Goal: Entertainment & Leisure: Browse casually

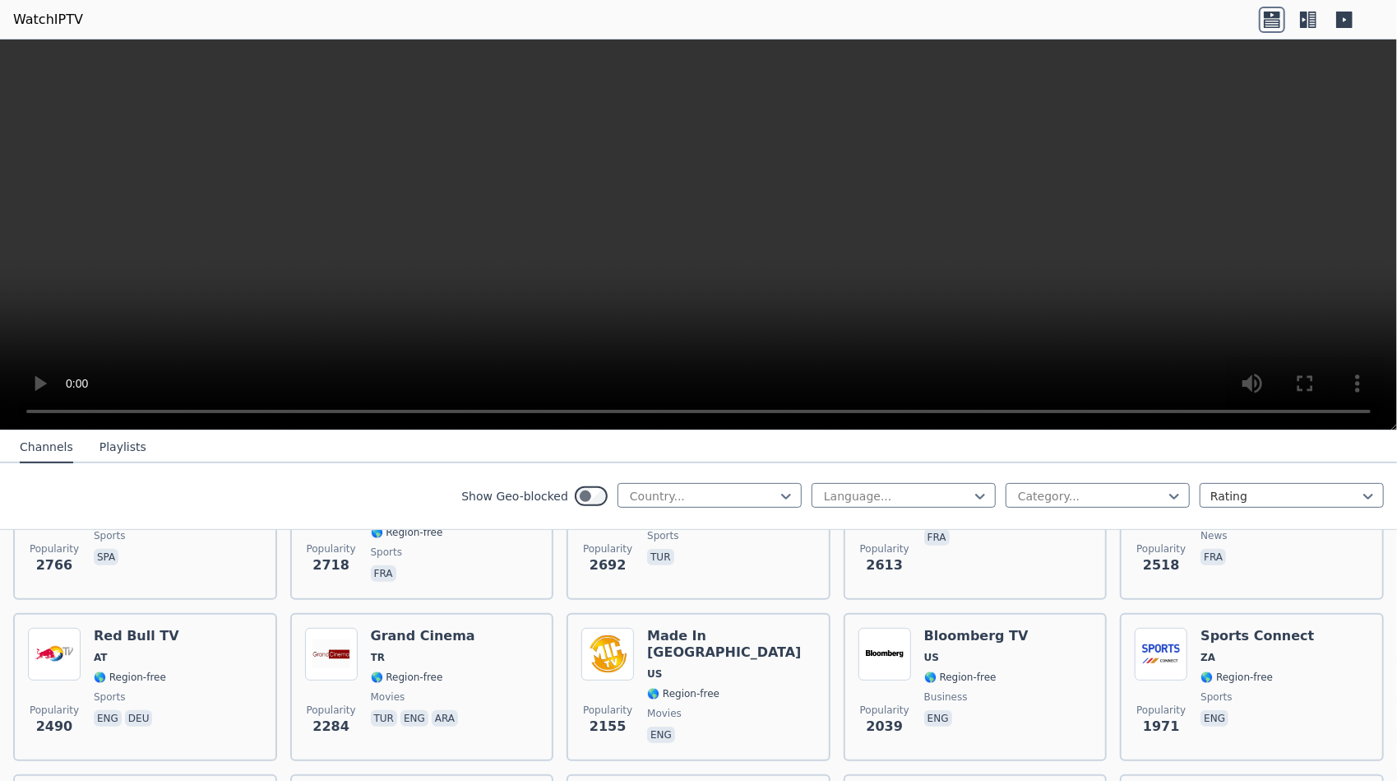
scroll to position [576, 0]
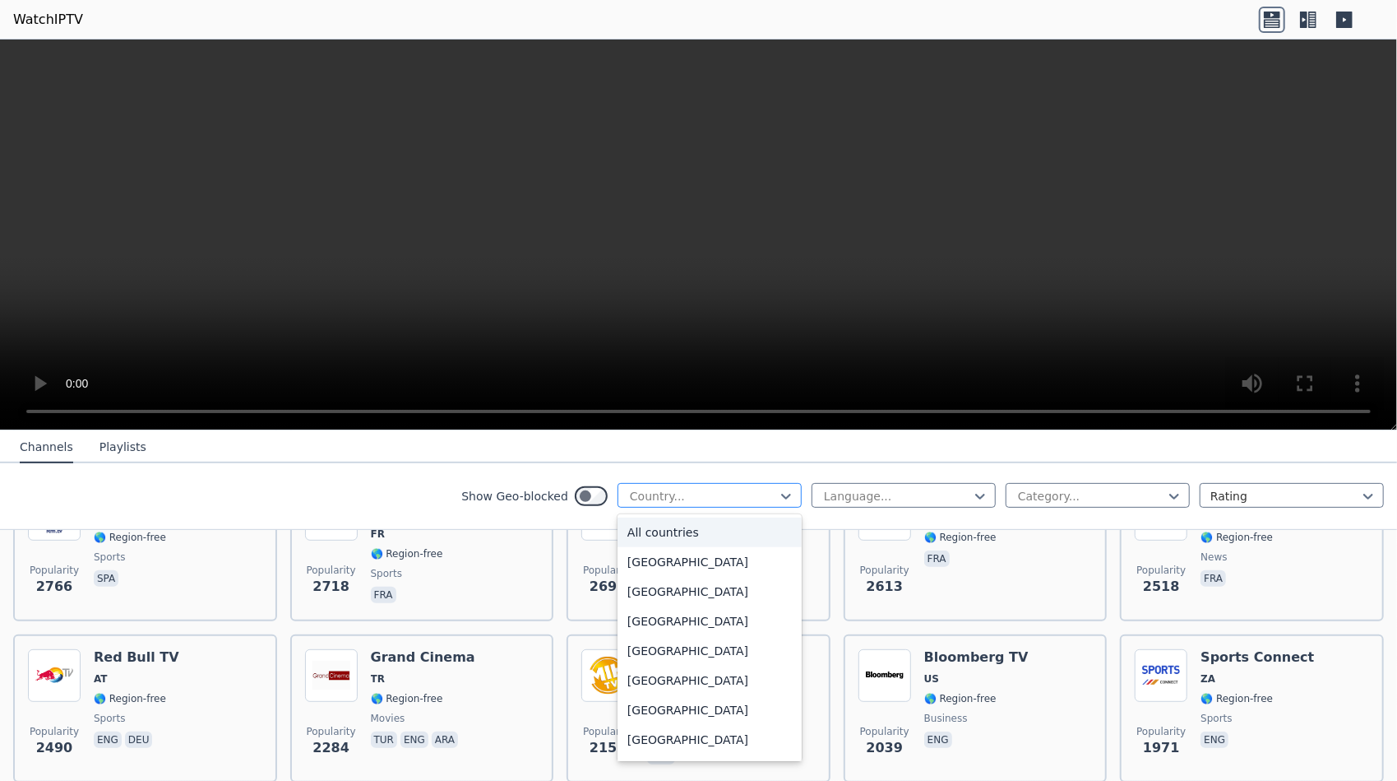
click at [764, 494] on div at bounding box center [703, 496] width 150 height 16
click at [123, 448] on button "Playlists" at bounding box center [123, 447] width 47 height 31
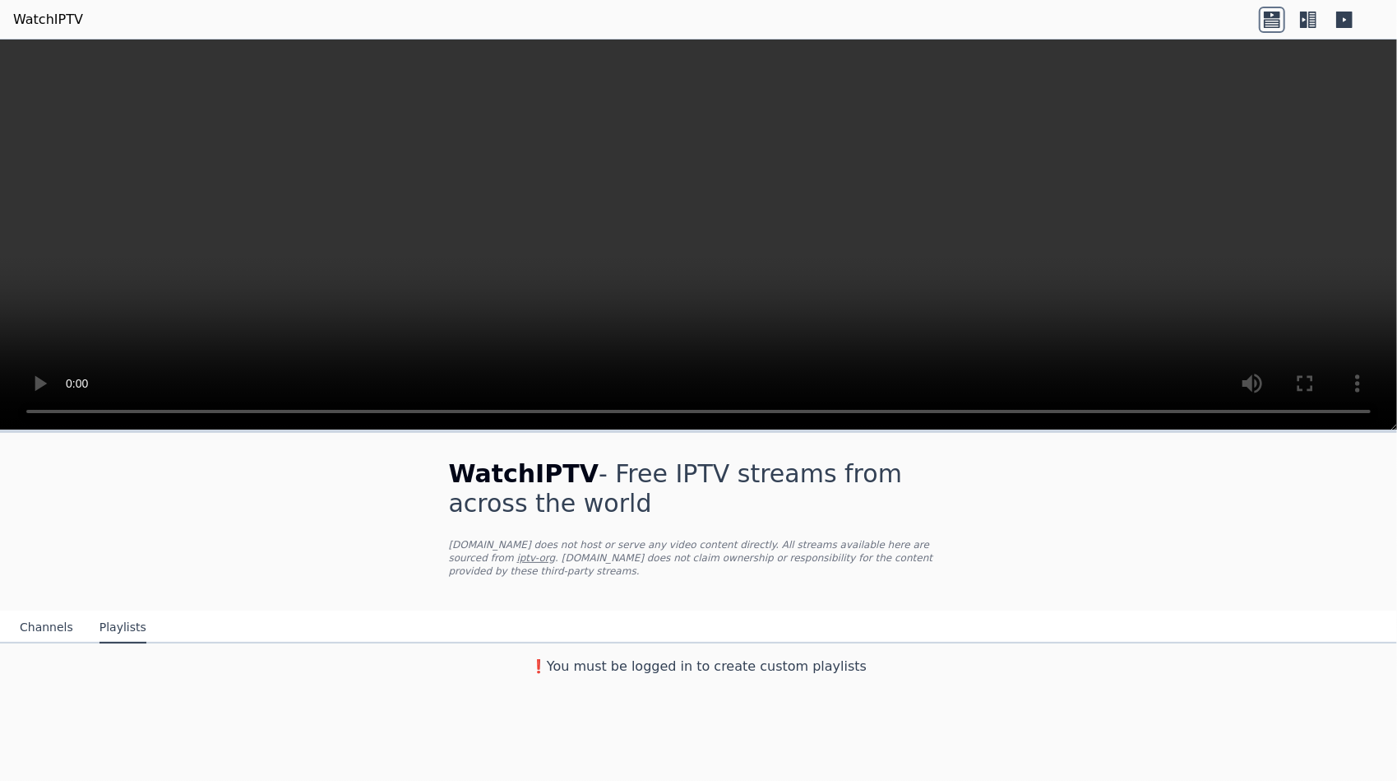
scroll to position [0, 0]
click at [49, 612] on button "Channels" at bounding box center [46, 627] width 53 height 31
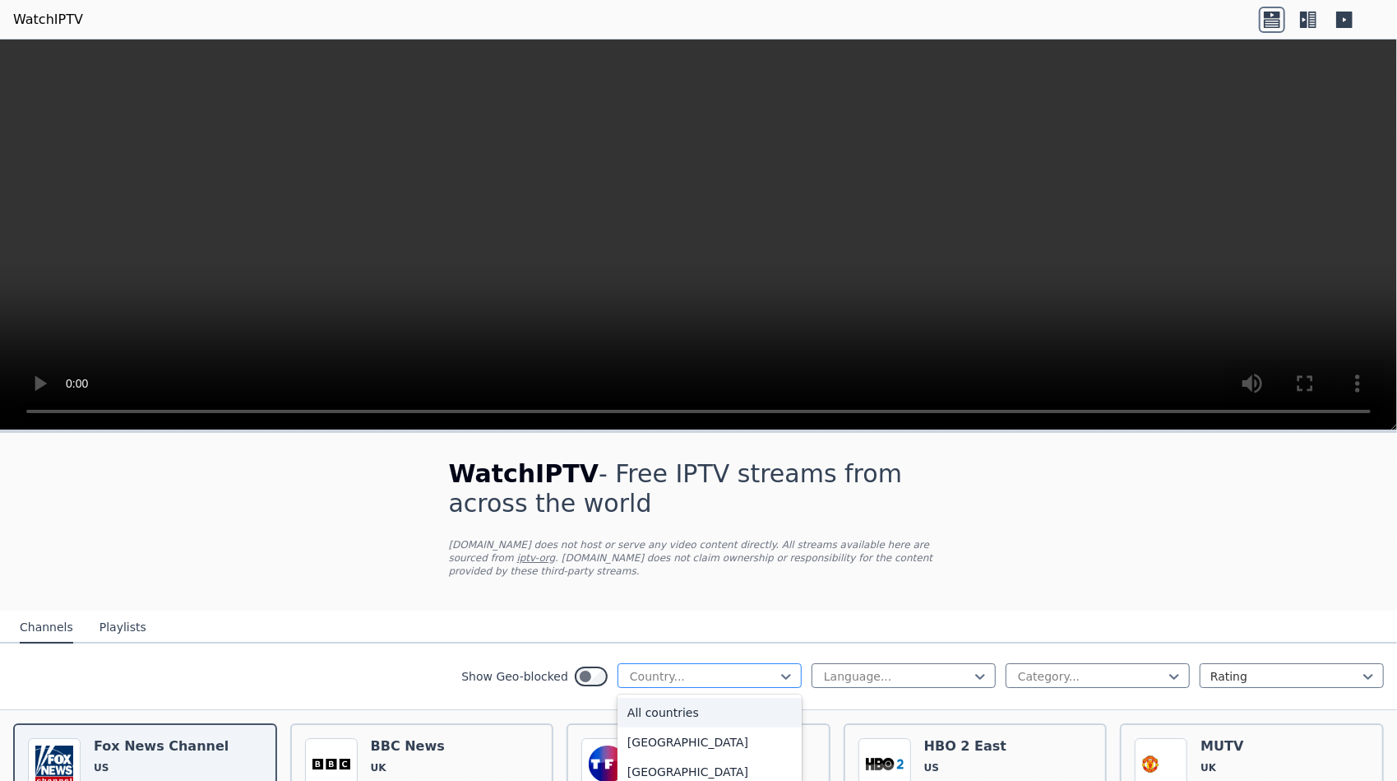
drag, startPoint x: 744, startPoint y: 648, endPoint x: 724, endPoint y: 651, distance: 20.0
click at [724, 663] on div "Country..." at bounding box center [710, 675] width 184 height 25
type input "*"
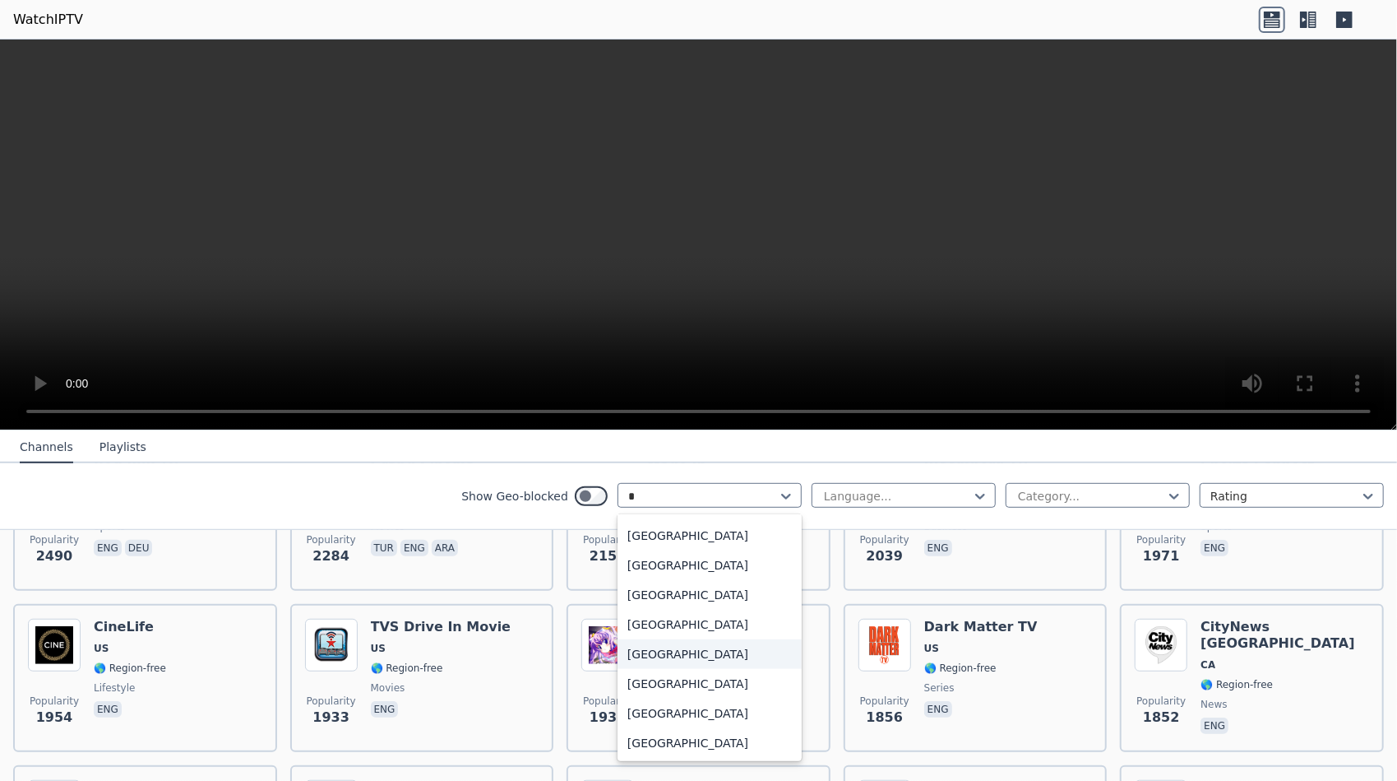
click at [680, 658] on div "[GEOGRAPHIC_DATA]" at bounding box center [710, 654] width 184 height 30
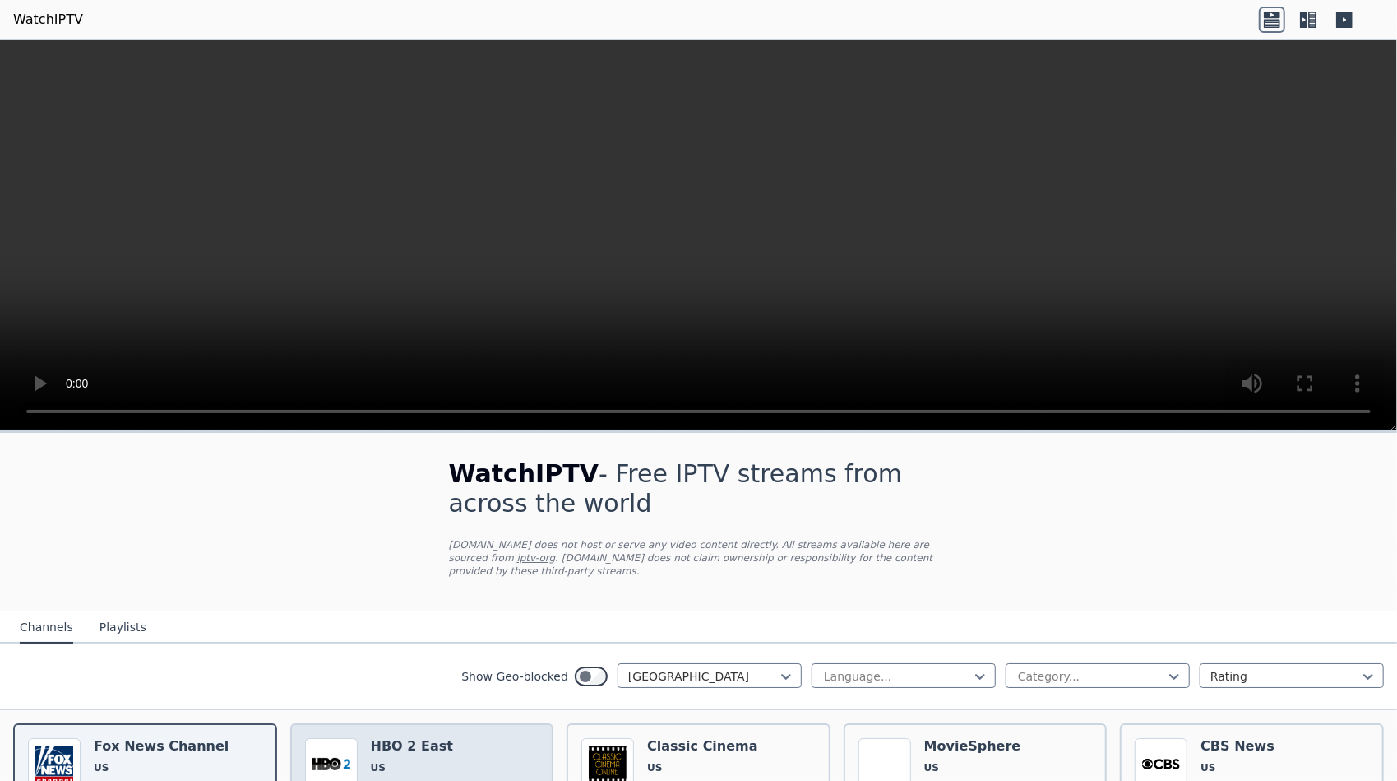
click at [407, 738] on h6 "HBO 2 East" at bounding box center [412, 746] width 82 height 16
click at [434, 738] on h6 "HBO 2 East" at bounding box center [412, 746] width 82 height 16
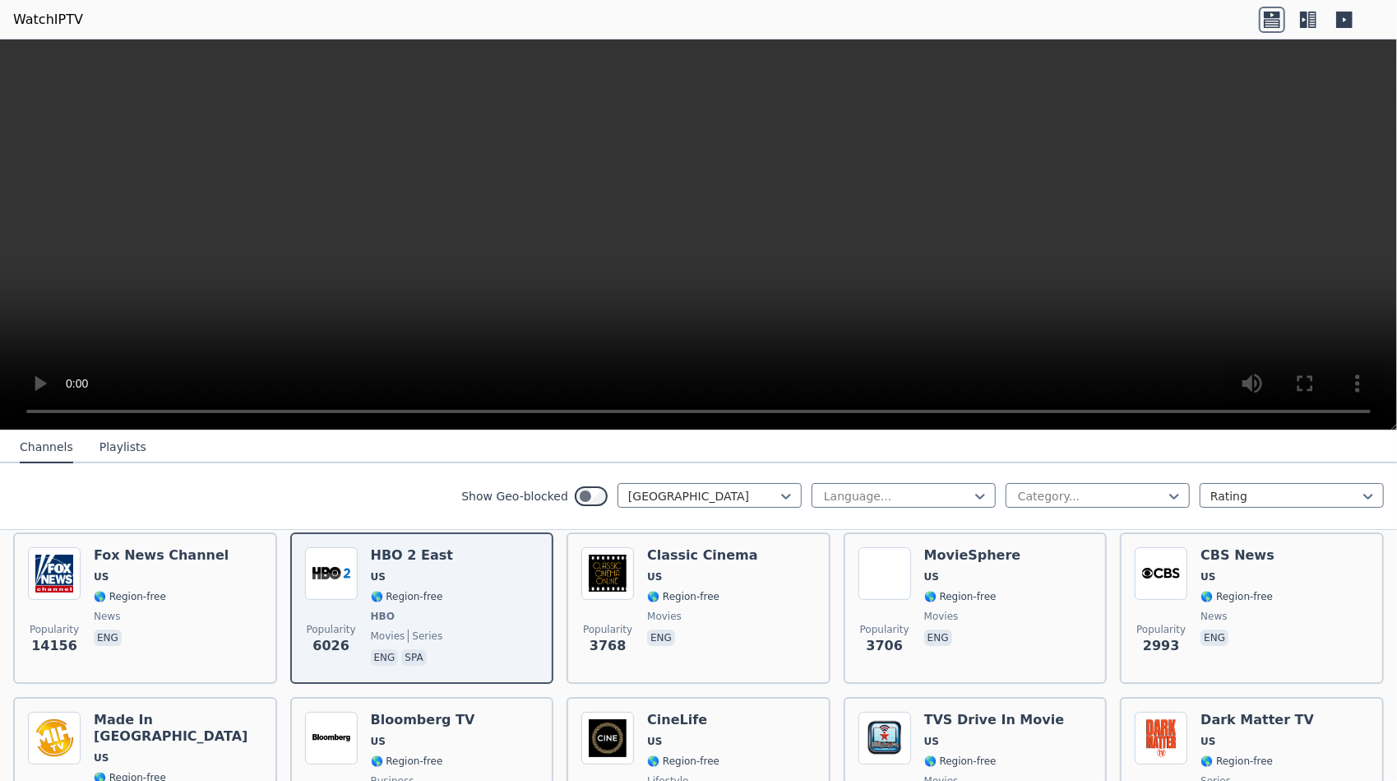
scroll to position [192, 0]
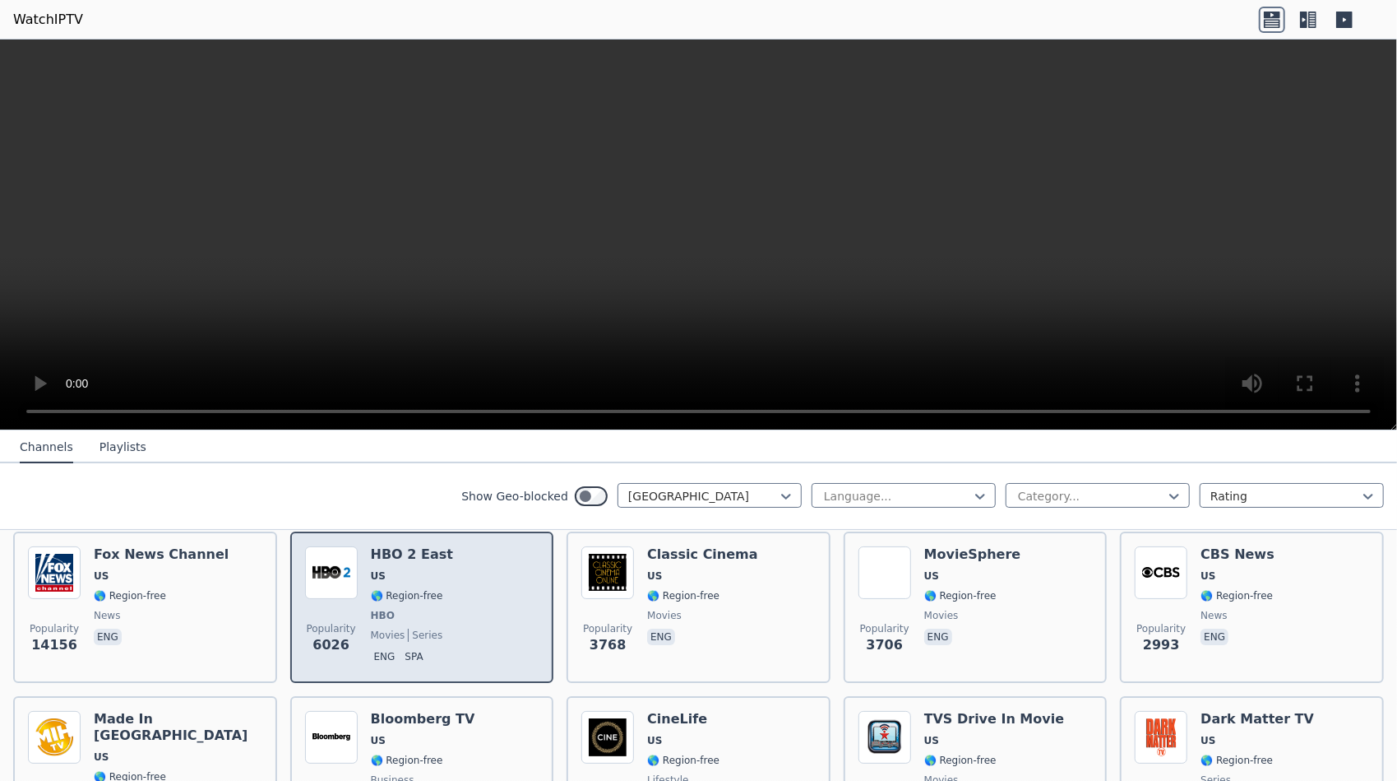
click at [461, 599] on div "Popularity 6026 HBO 2 East US 🌎 Region-free HBO movies series eng spa" at bounding box center [422, 607] width 234 height 122
drag, startPoint x: 461, startPoint y: 599, endPoint x: 436, endPoint y: 596, distance: 25.7
click at [436, 596] on div "Popularity 6026 HBO 2 East US 🌎 Region-free HBO movies series eng spa" at bounding box center [422, 607] width 234 height 122
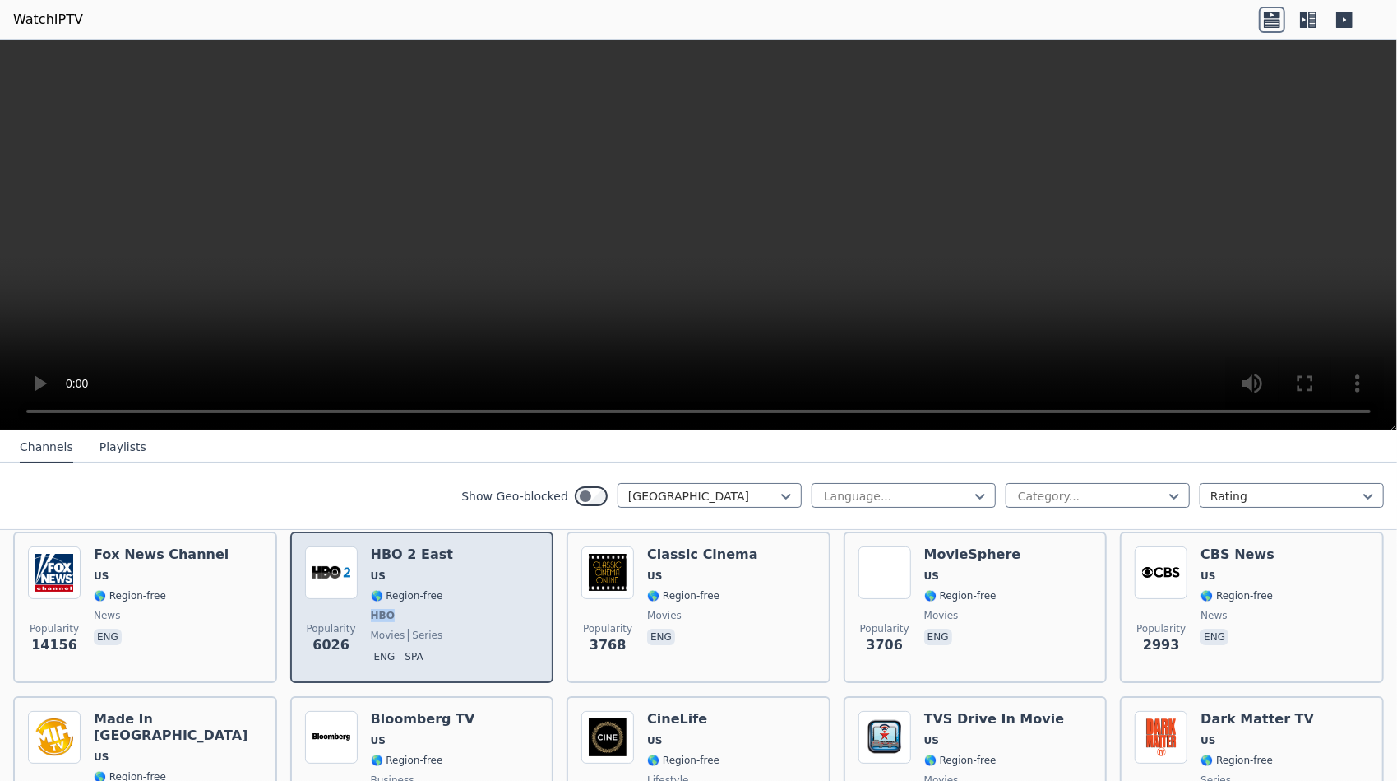
click at [436, 596] on div "Popularity 6026 HBO 2 East US 🌎 Region-free HBO movies series eng spa" at bounding box center [422, 607] width 234 height 122
drag, startPoint x: 436, startPoint y: 596, endPoint x: 406, endPoint y: 597, distance: 29.7
click at [406, 609] on span "HBO" at bounding box center [412, 615] width 82 height 13
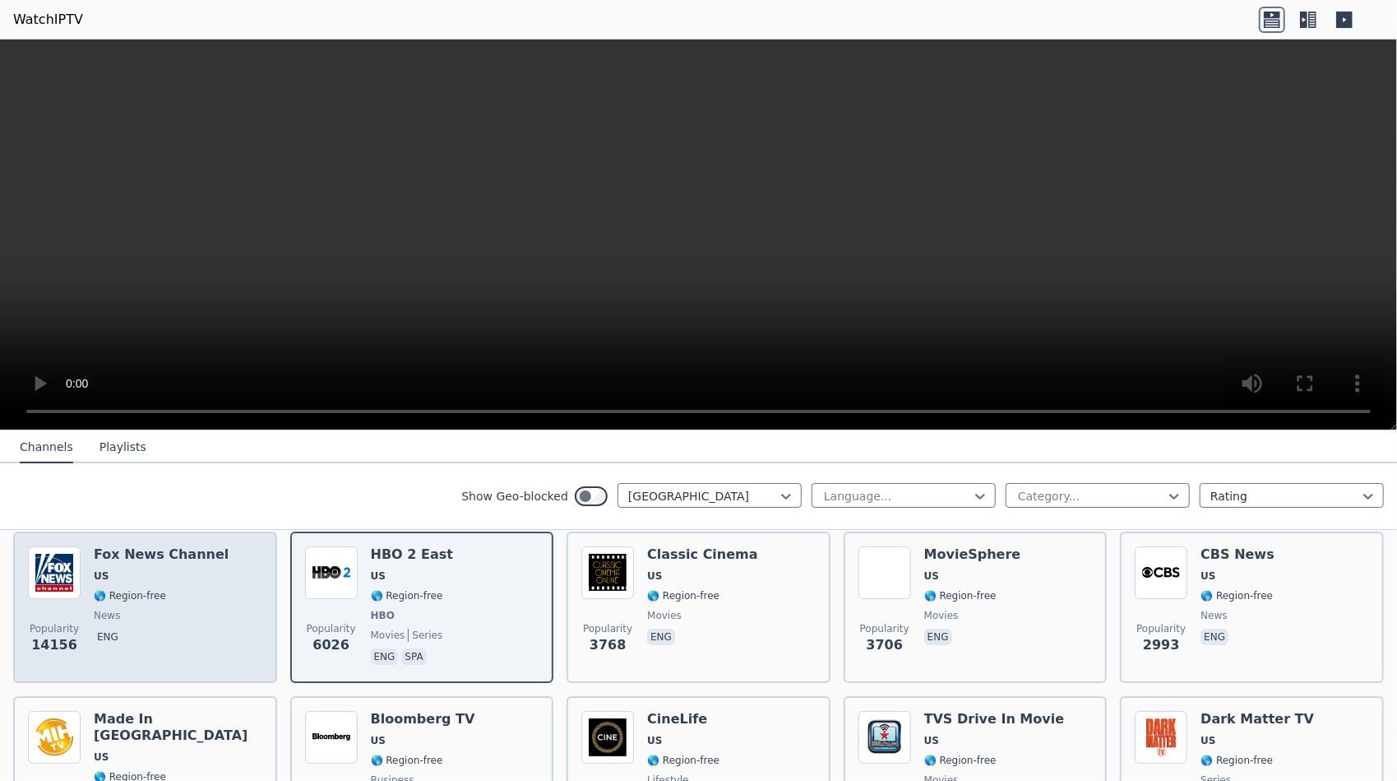
click at [166, 589] on span "🌎 Region-free" at bounding box center [161, 595] width 135 height 13
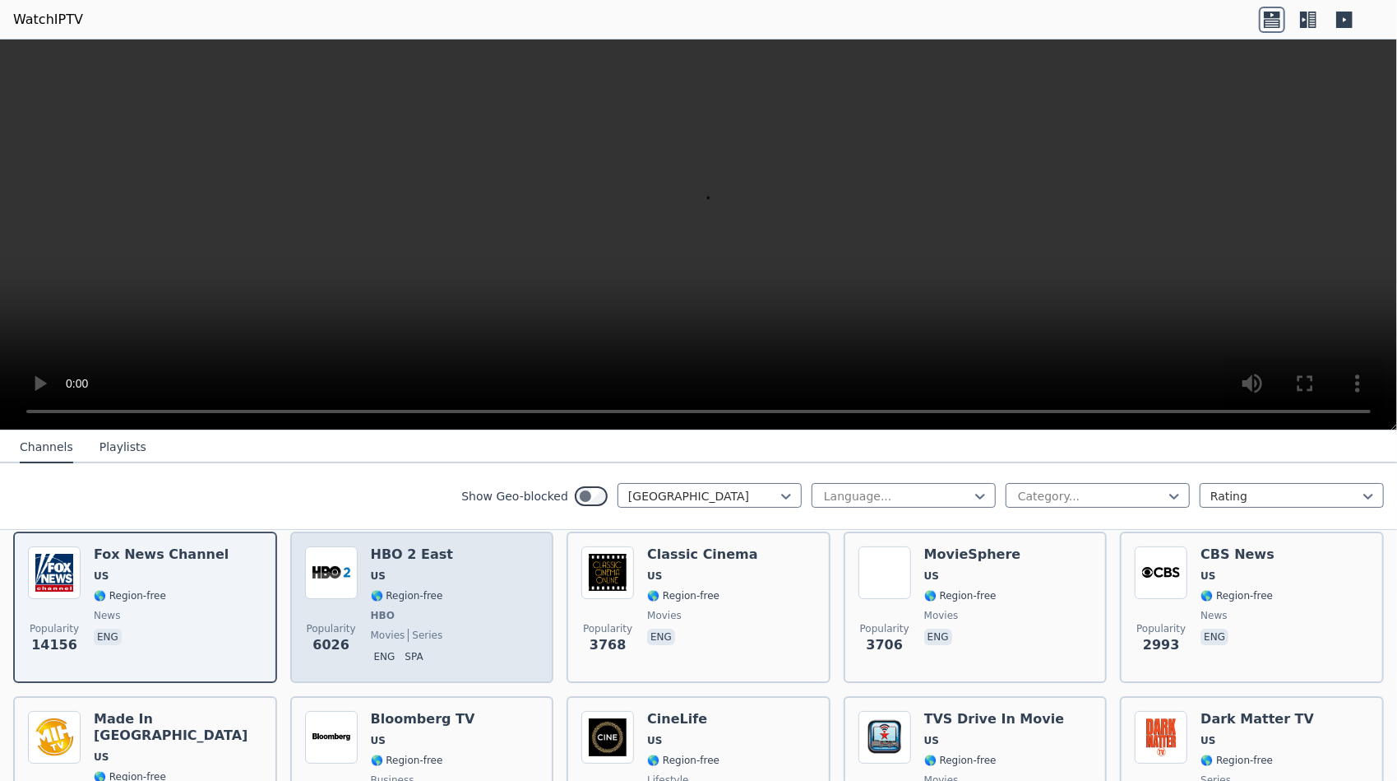
click at [373, 628] on span "movies" at bounding box center [388, 634] width 35 height 13
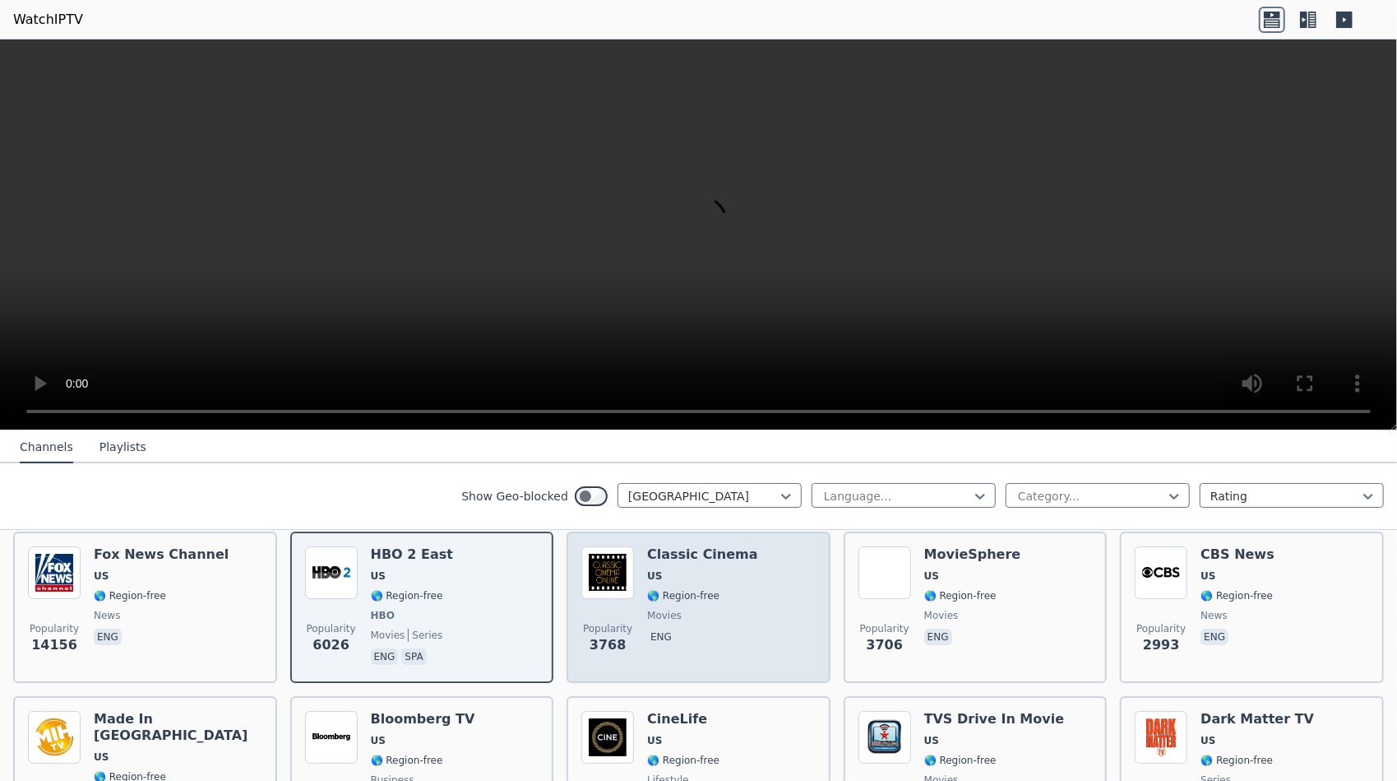
click at [767, 600] on div "Popularity 3768 Classic Cinema US 🌎 Region-free movies eng" at bounding box center [699, 607] width 234 height 122
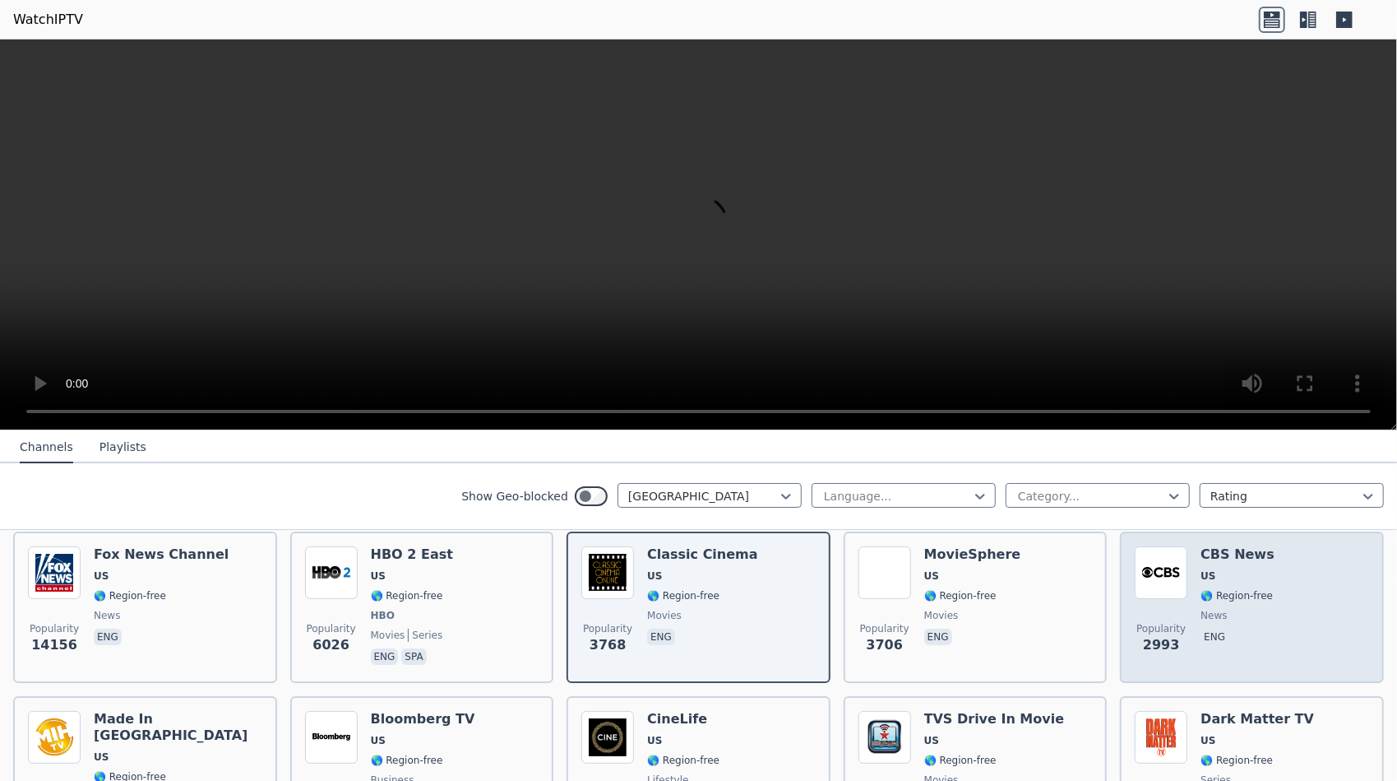
click at [1207, 589] on span "🌎 Region-free" at bounding box center [1237, 595] width 72 height 13
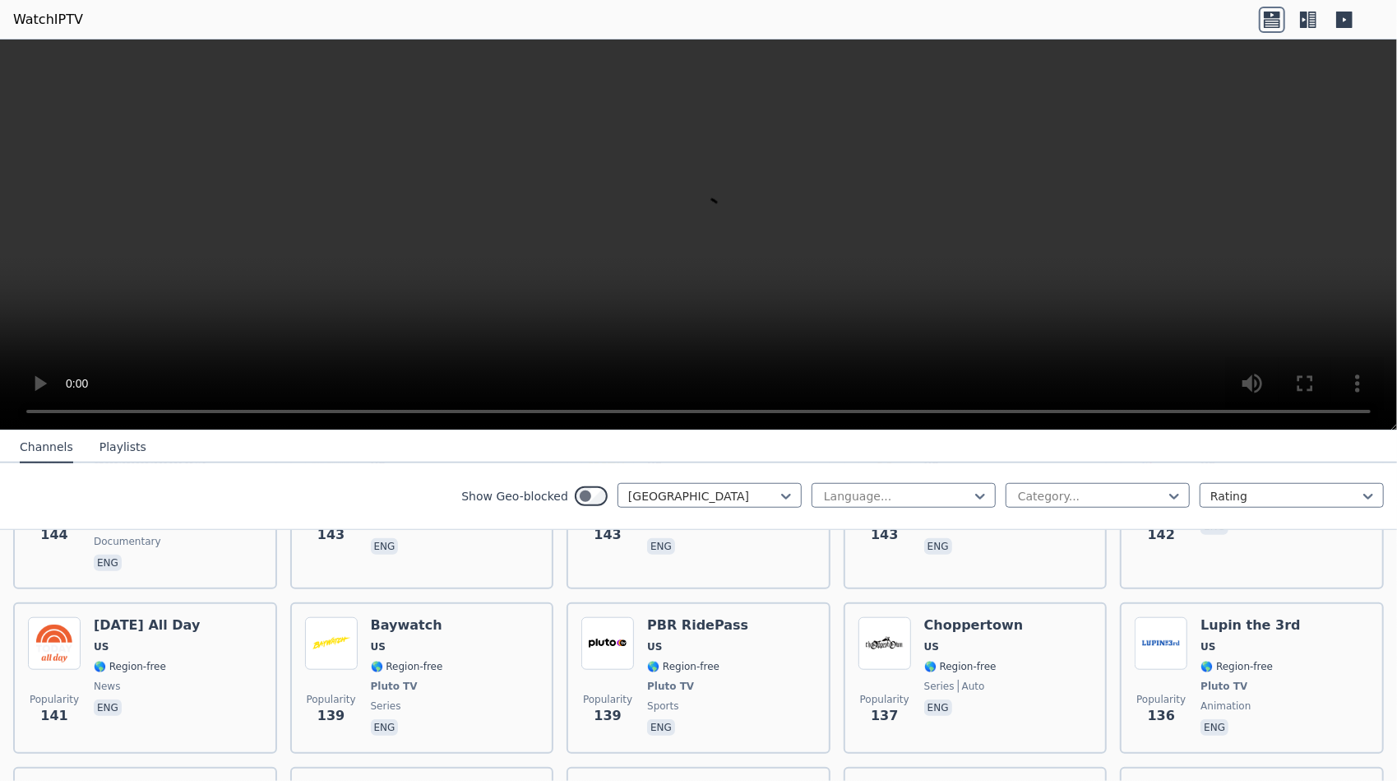
scroll to position [5402, 0]
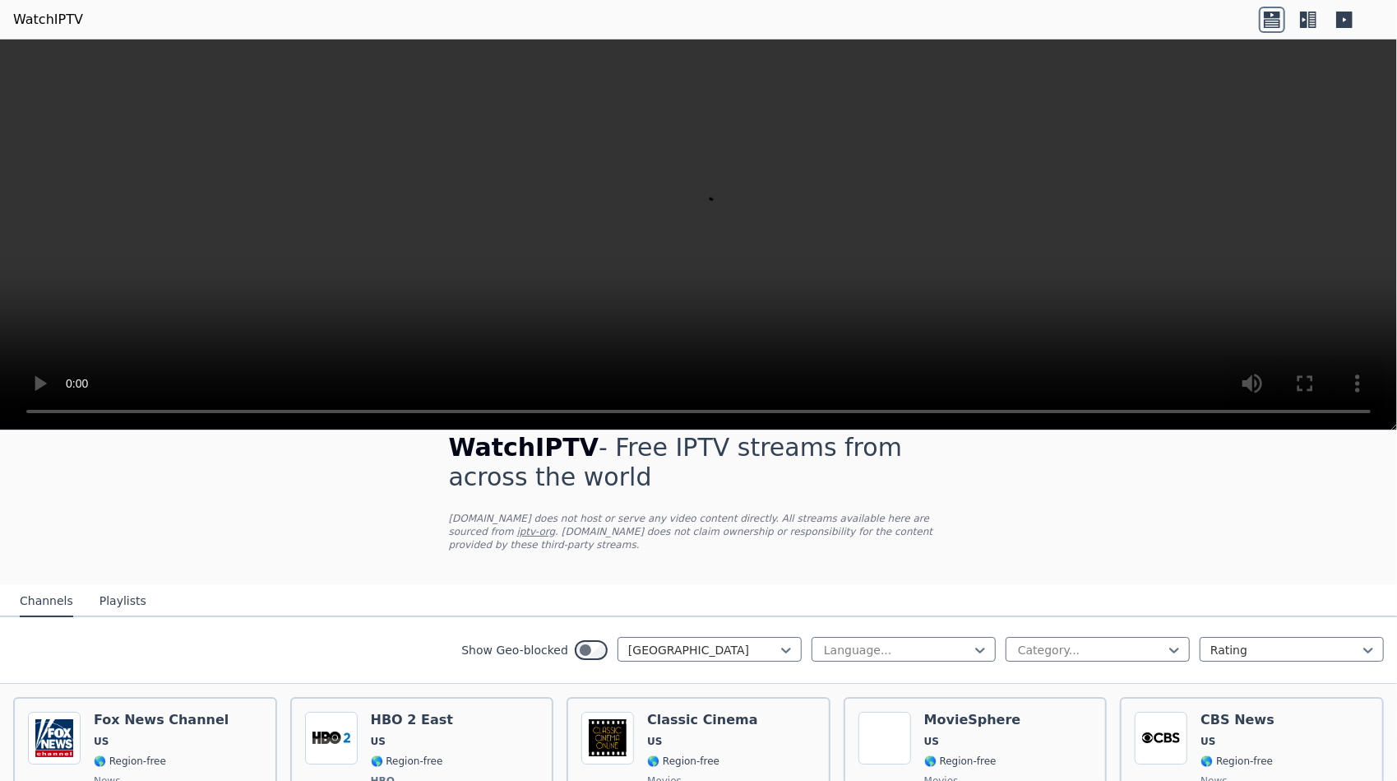
scroll to position [0, 0]
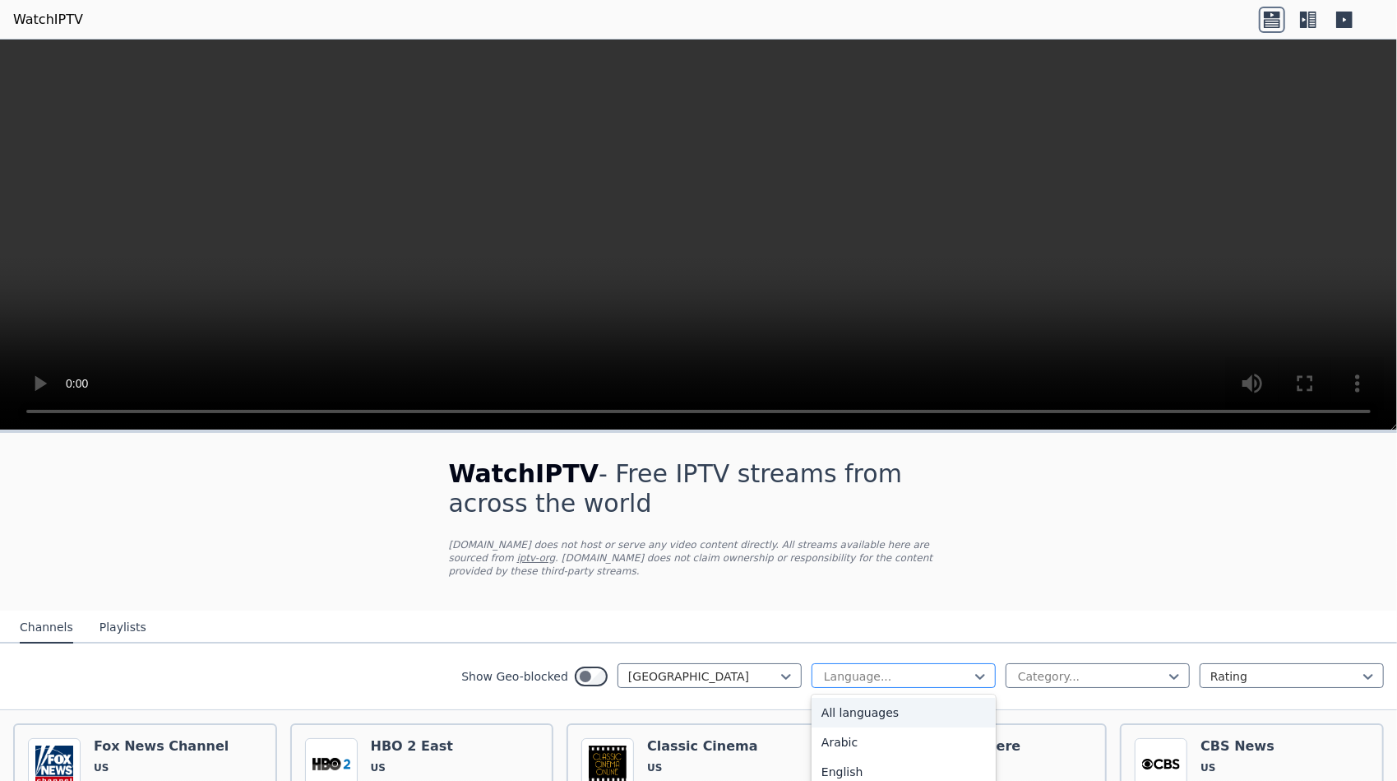
click at [873, 668] on div at bounding box center [898, 676] width 150 height 16
click at [556, 665] on div "Show Geo-blocked" at bounding box center [534, 676] width 146 height 26
click at [1300, 7] on icon at bounding box center [1308, 20] width 26 height 26
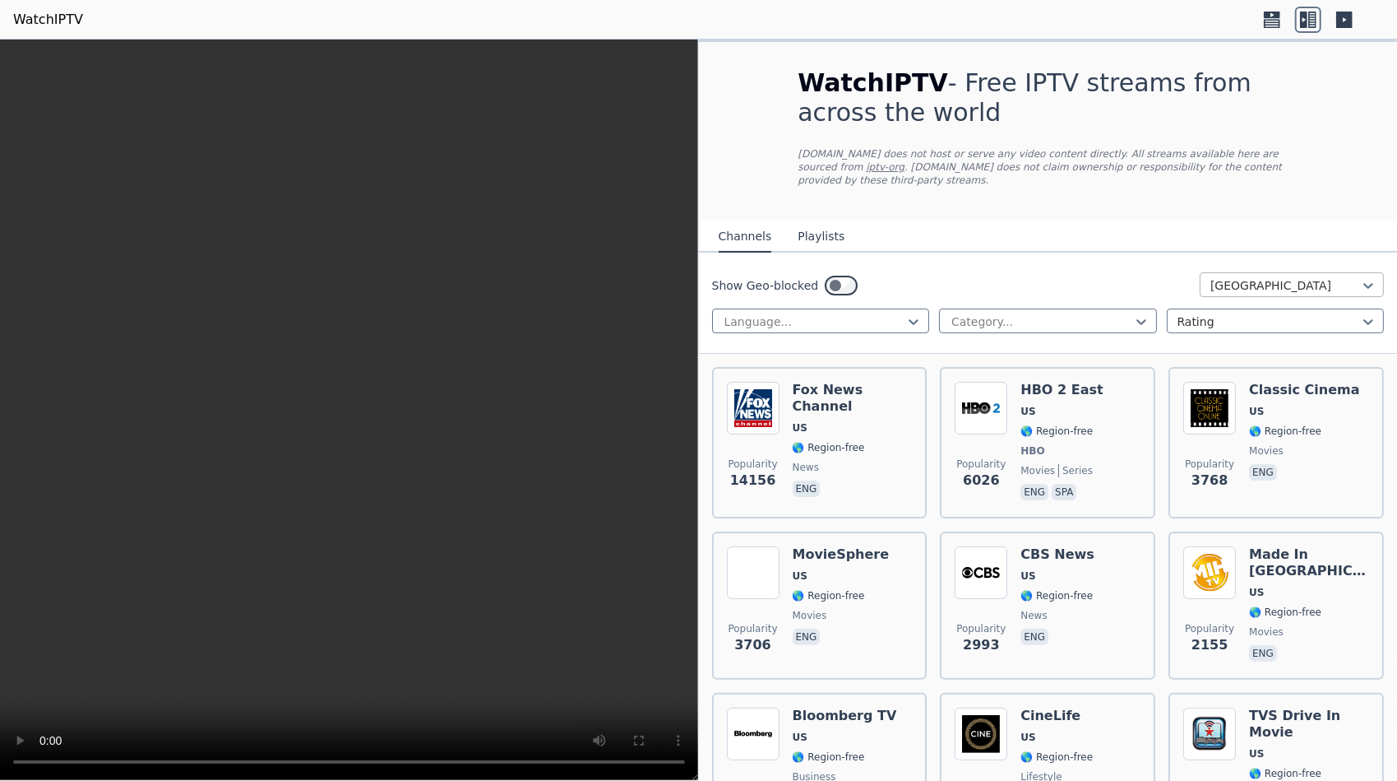
click at [1234, 277] on div at bounding box center [1286, 285] width 150 height 16
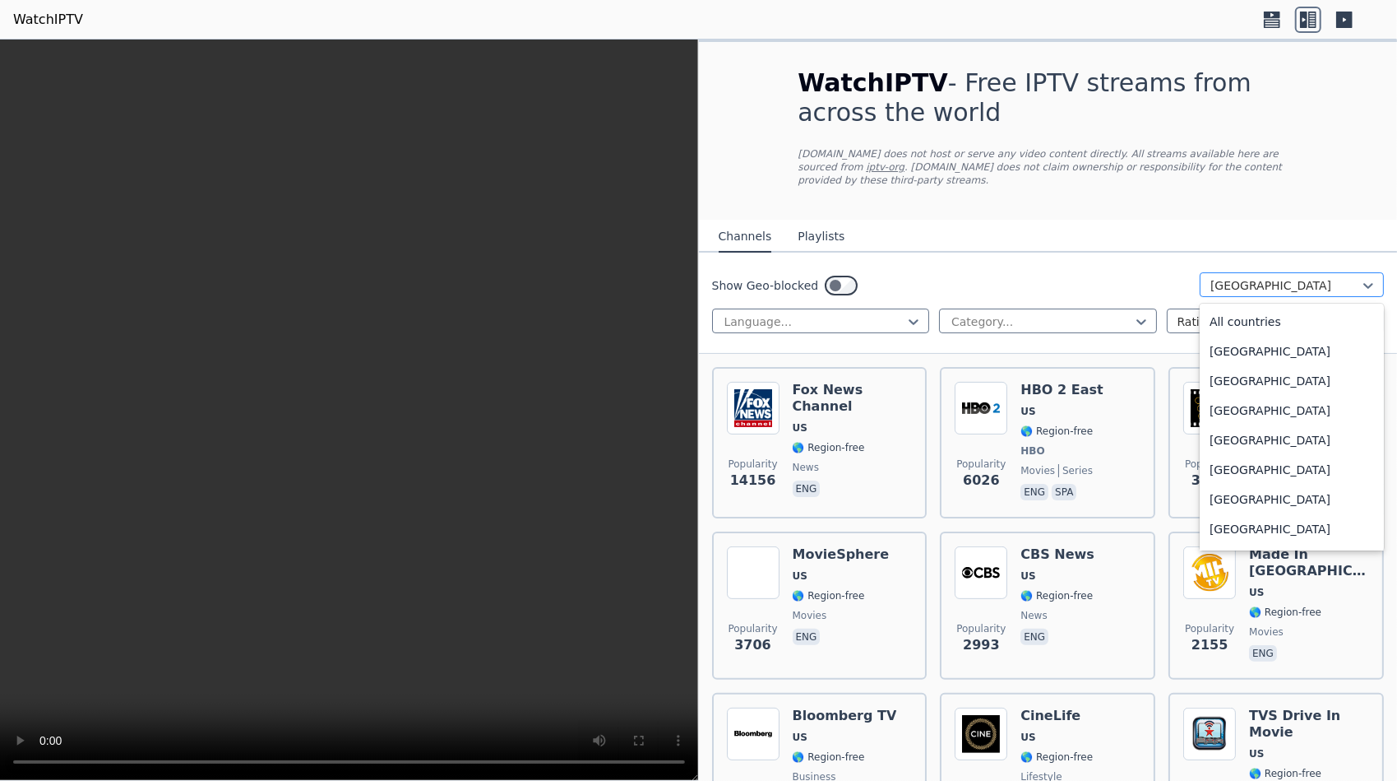
scroll to position [5616, 0]
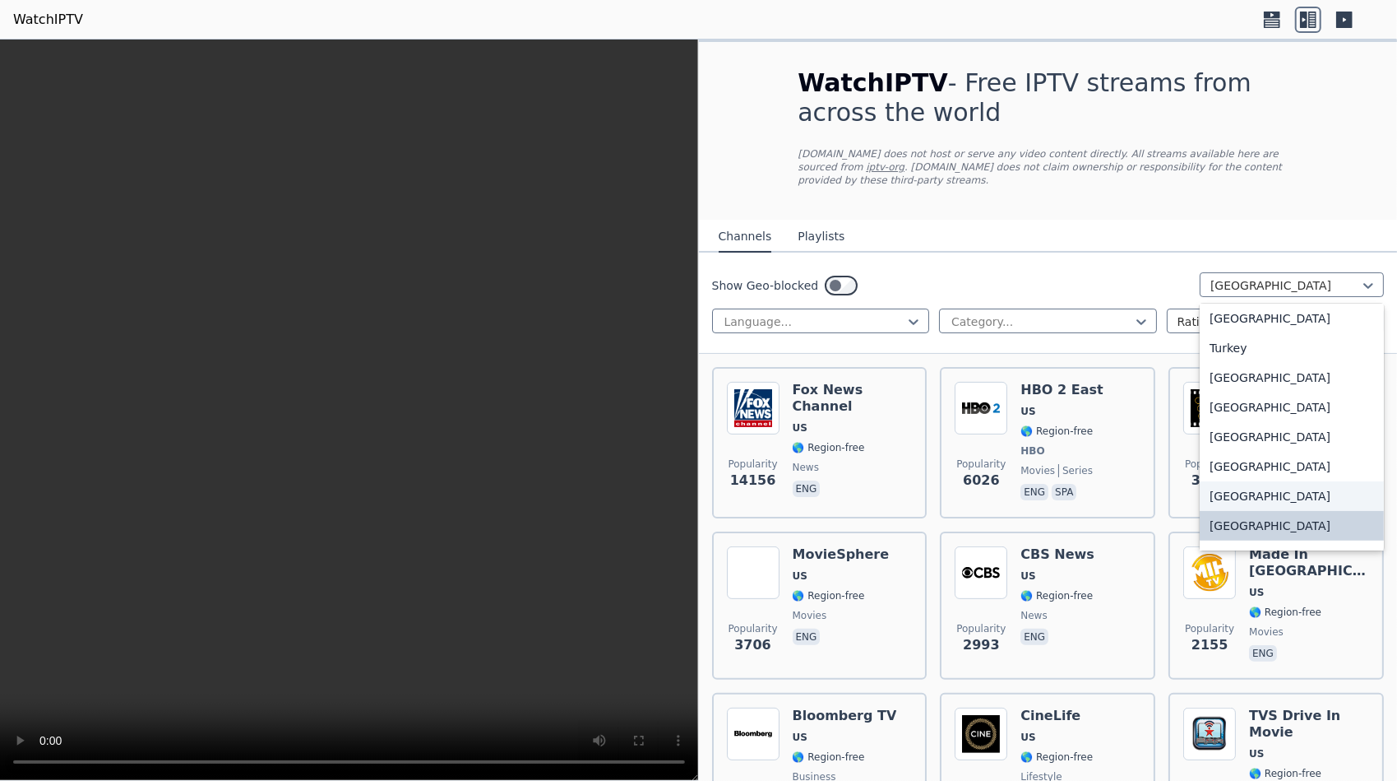
click at [1239, 486] on div "[GEOGRAPHIC_DATA]" at bounding box center [1292, 496] width 184 height 30
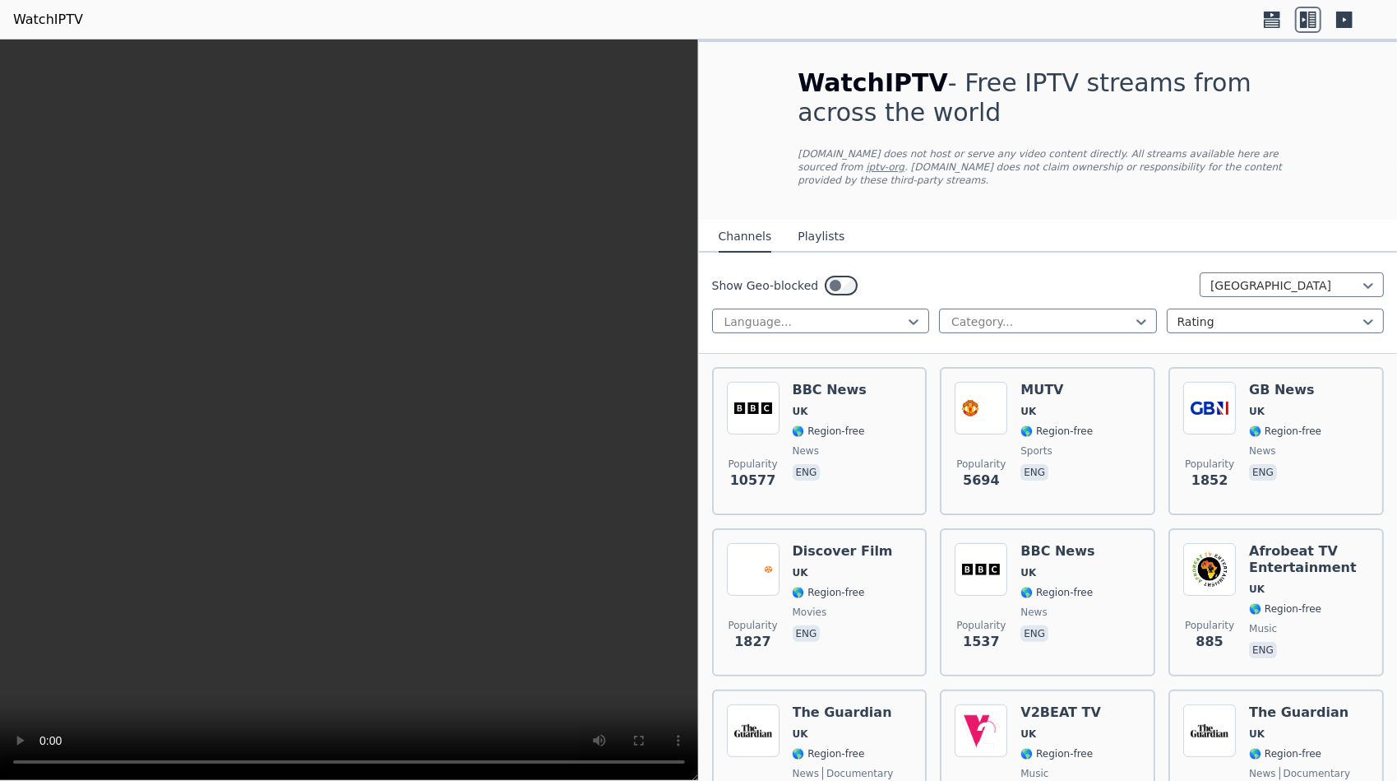
click at [1351, 16] on icon at bounding box center [1345, 20] width 16 height 16
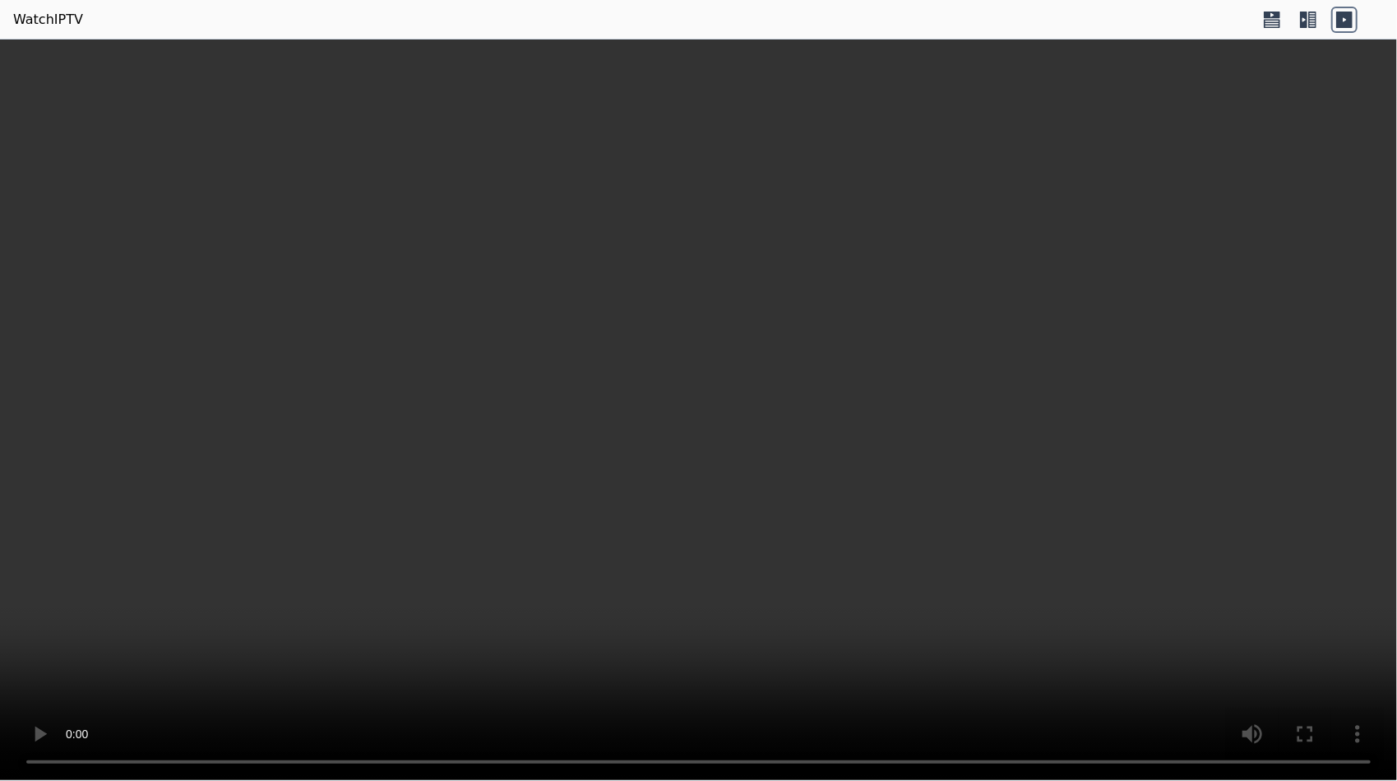
click at [1305, 25] on icon at bounding box center [1303, 20] width 7 height 16
